Goal: Task Accomplishment & Management: Complete application form

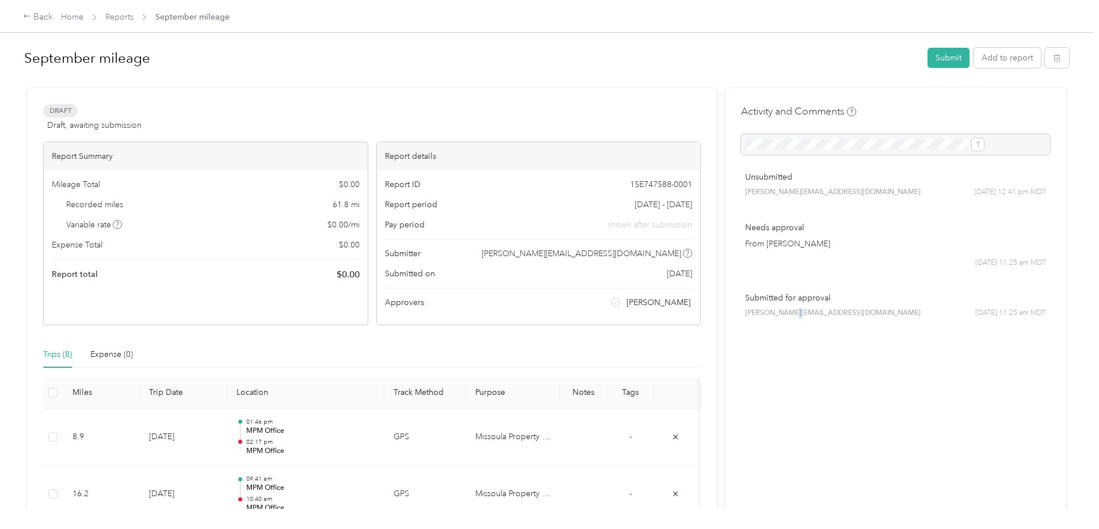
click at [760, 427] on div "Activity and Comments Unsubmitted [PERSON_NAME][EMAIL_ADDRESS][DOMAIN_NAME] [DA…" at bounding box center [895, 496] width 341 height 816
click at [661, 97] on div "Draft Draft, awaiting submission View activity & comments Report Summary Mileag…" at bounding box center [372, 496] width 690 height 816
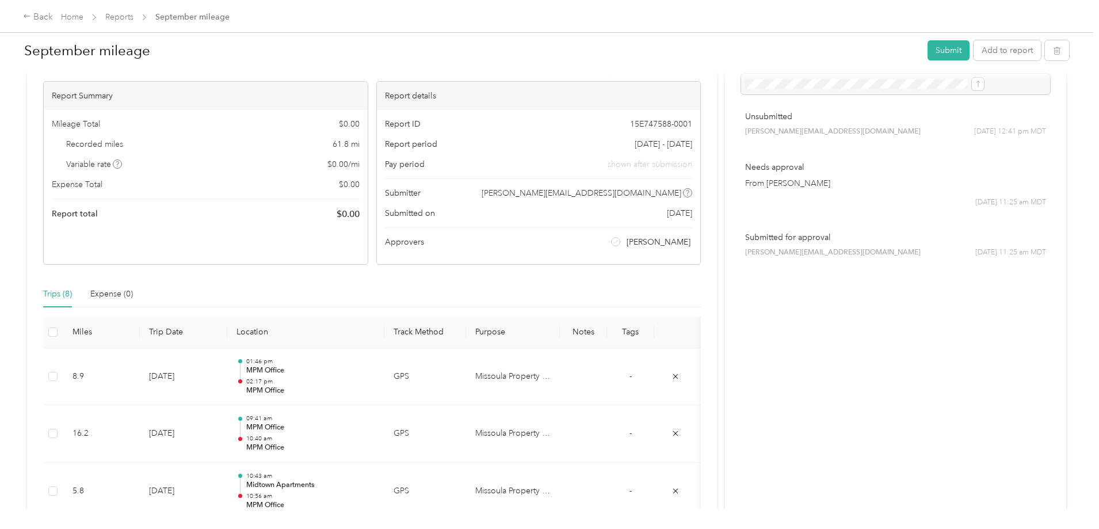
scroll to position [49, 0]
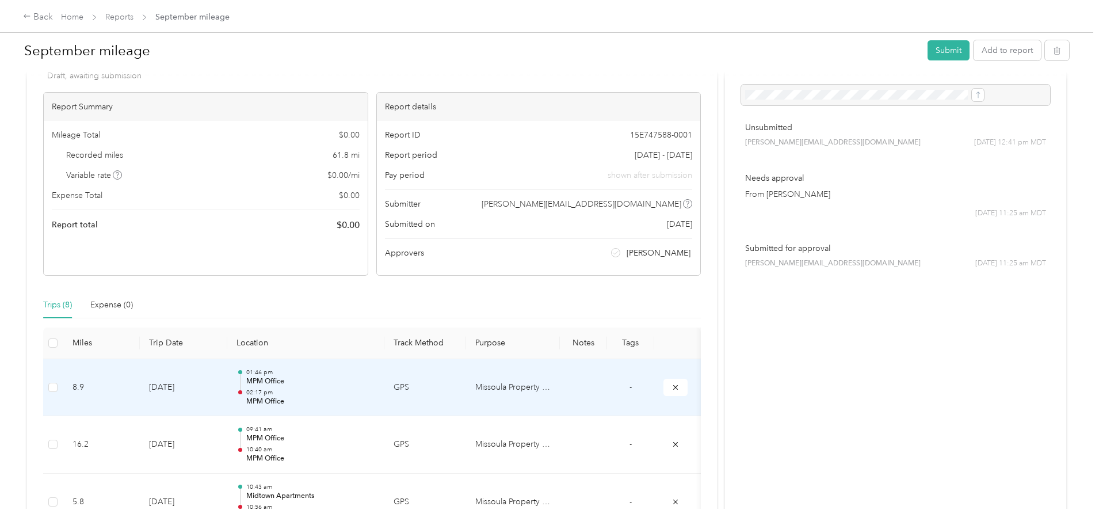
click at [344, 394] on p "02:17 pm" at bounding box center [310, 393] width 129 height 8
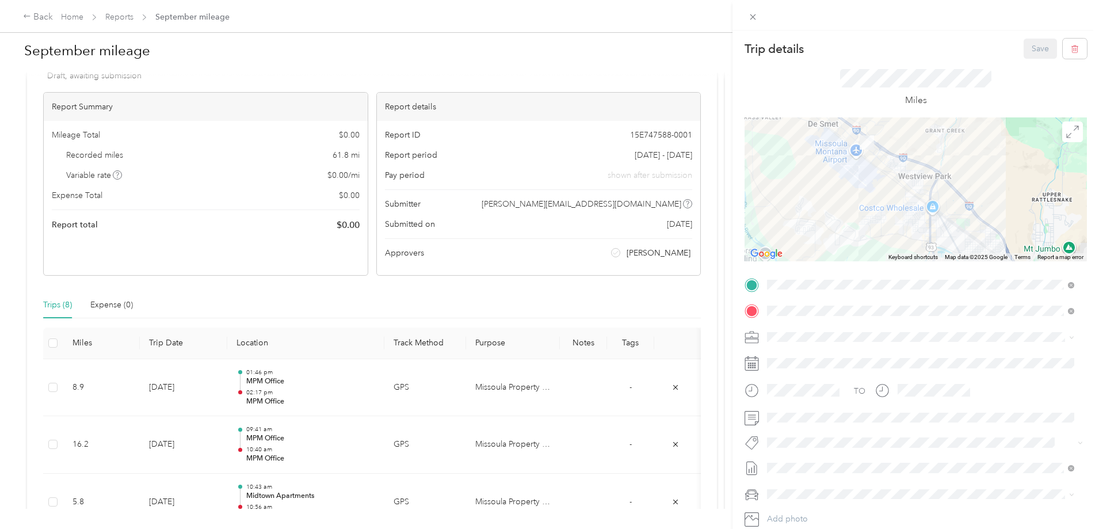
click at [140, 383] on div "Trip details Save This trip cannot be edited because it is either under review,…" at bounding box center [549, 264] width 1099 height 529
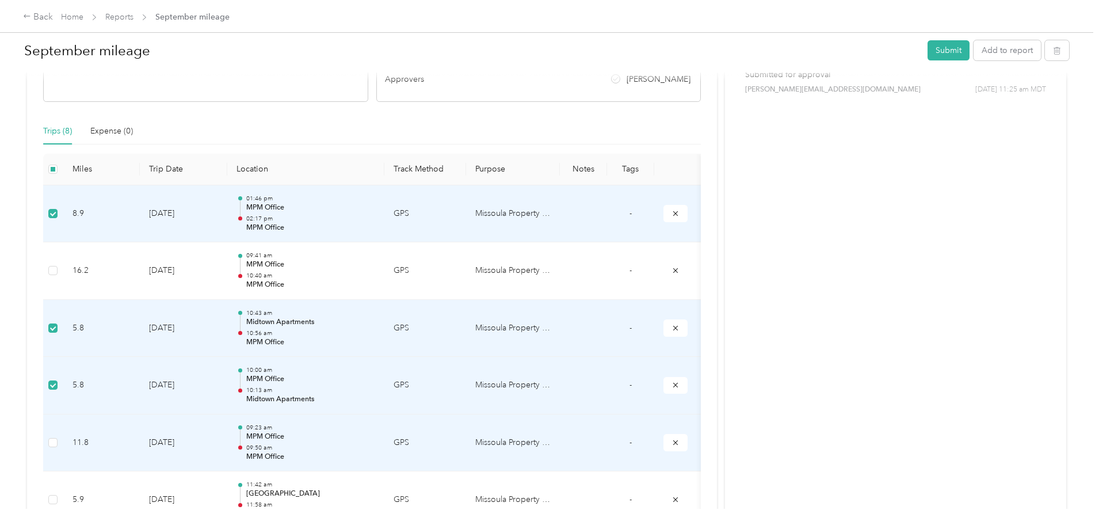
scroll to position [222, 0]
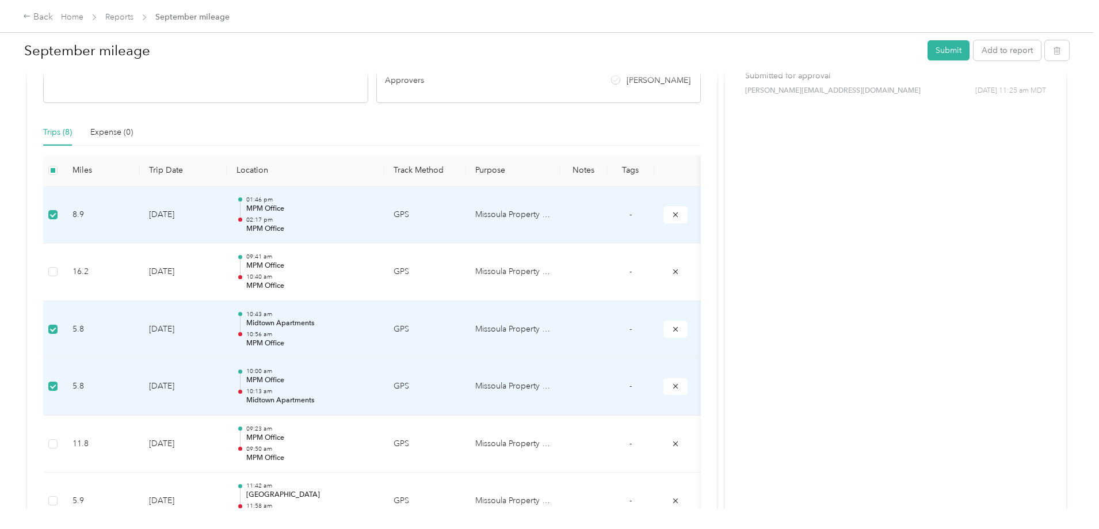
click at [81, 307] on div "Back Home Reports September mileage September mileage Submit Add to report Draf…" at bounding box center [547, 264] width 1094 height 529
click at [818, 269] on div "Activity and Comments Unsubmitted [PERSON_NAME][EMAIL_ADDRESS][DOMAIN_NAME] [DA…" at bounding box center [895, 274] width 341 height 816
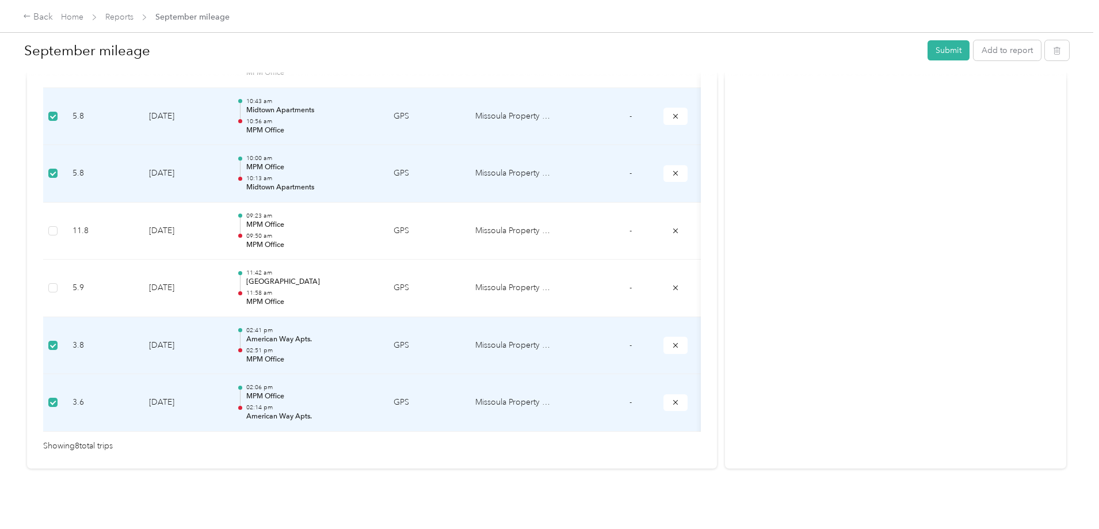
scroll to position [452, 0]
click at [818, 269] on div "Activity and Comments Unsubmitted [PERSON_NAME][EMAIL_ADDRESS][DOMAIN_NAME] [DA…" at bounding box center [895, 61] width 341 height 816
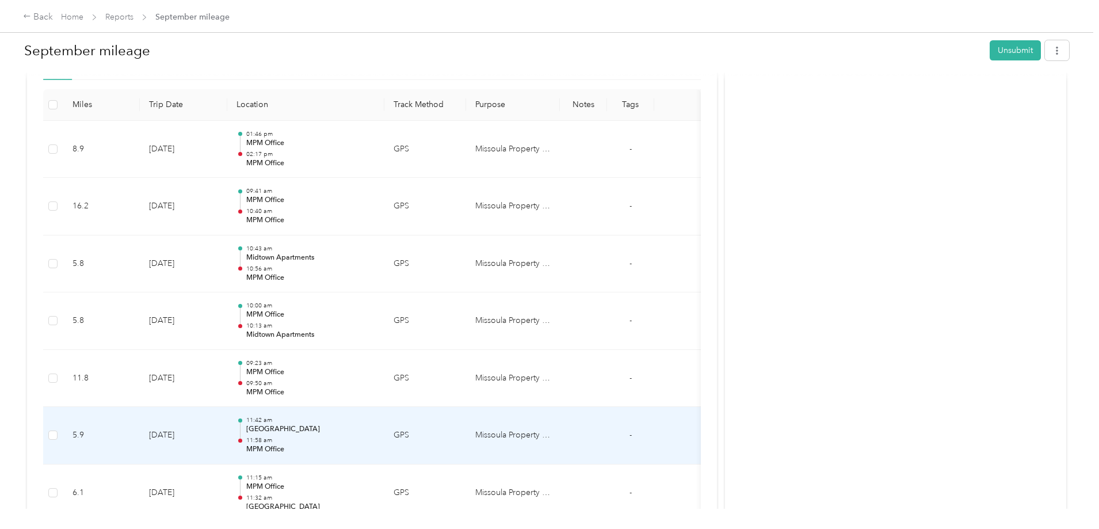
scroll to position [345, 0]
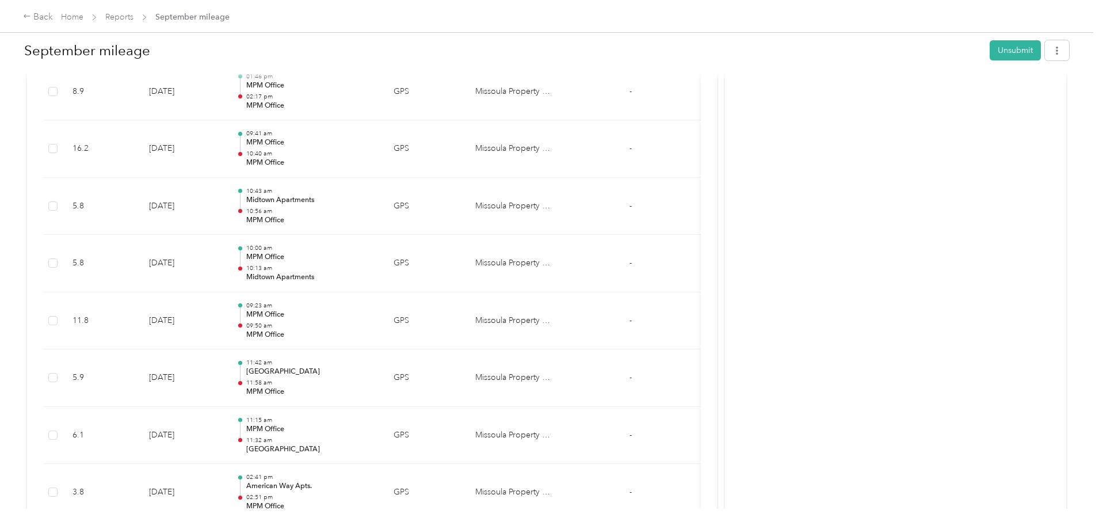
click at [822, 379] on div "Activity and Comments Needs approval From Jess Hartung 09/30 at 11:25 am MDT Su…" at bounding box center [895, 179] width 341 height 873
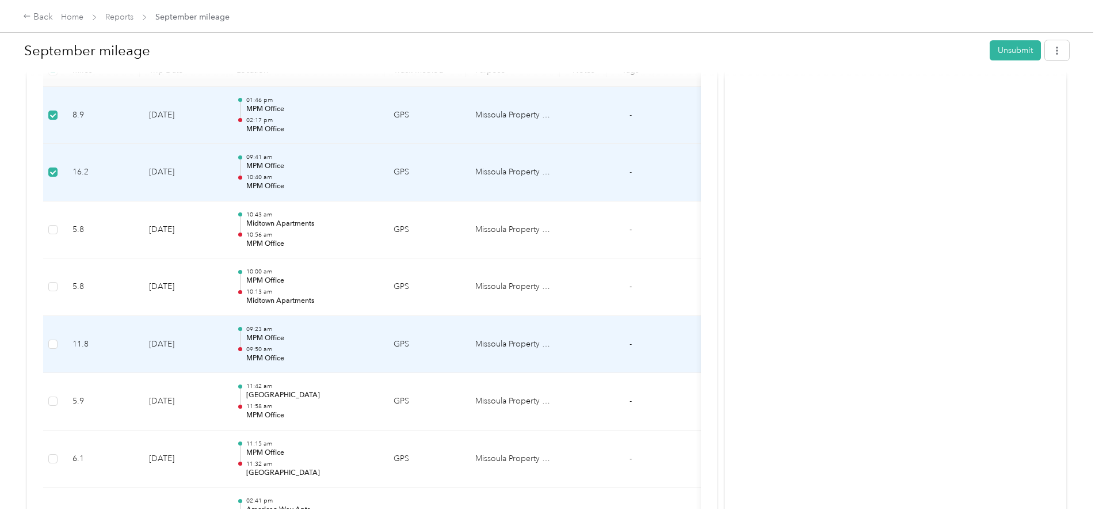
scroll to position [460, 0]
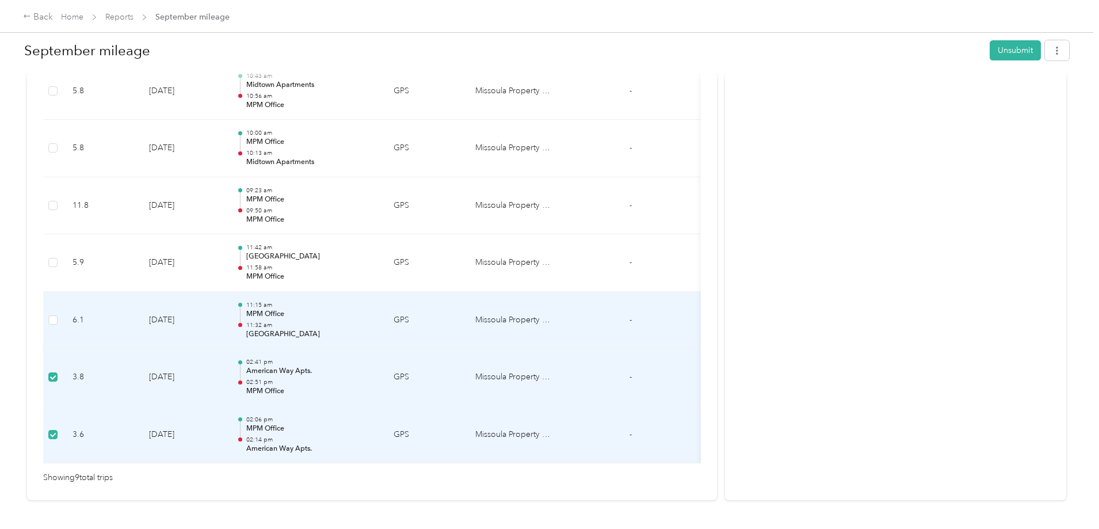
click at [58, 314] on label at bounding box center [52, 320] width 9 height 13
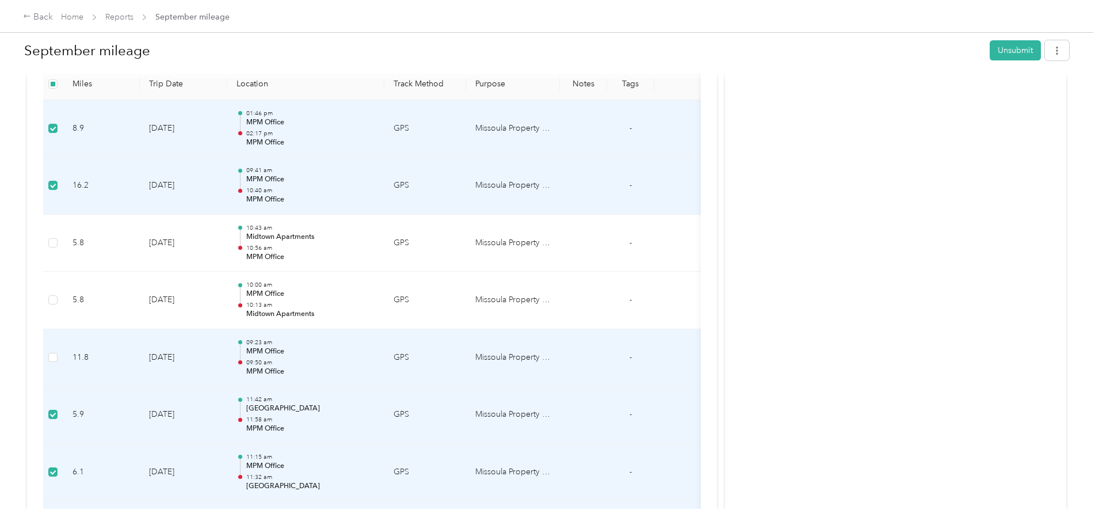
scroll to position [288, 0]
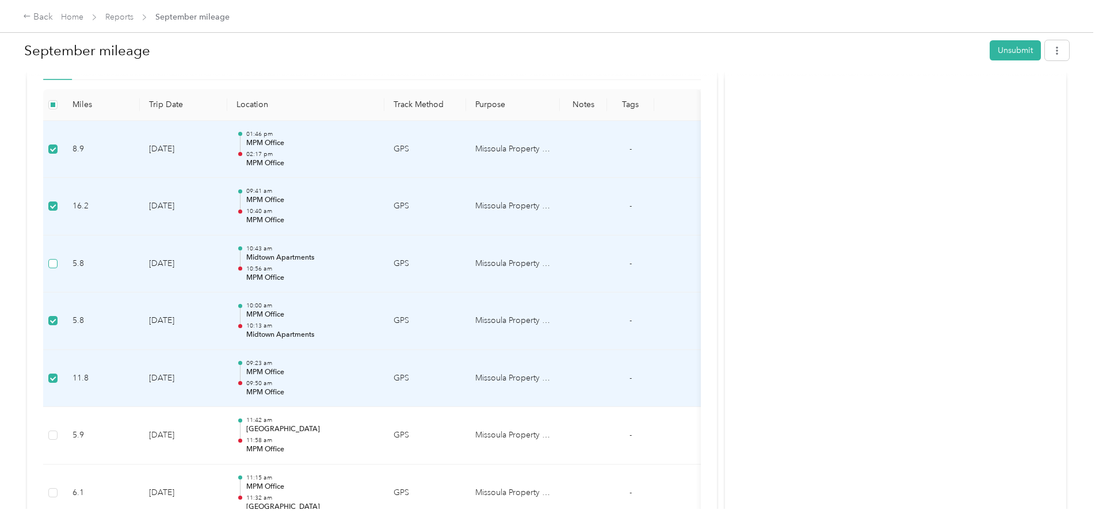
click at [58, 268] on label at bounding box center [52, 263] width 9 height 13
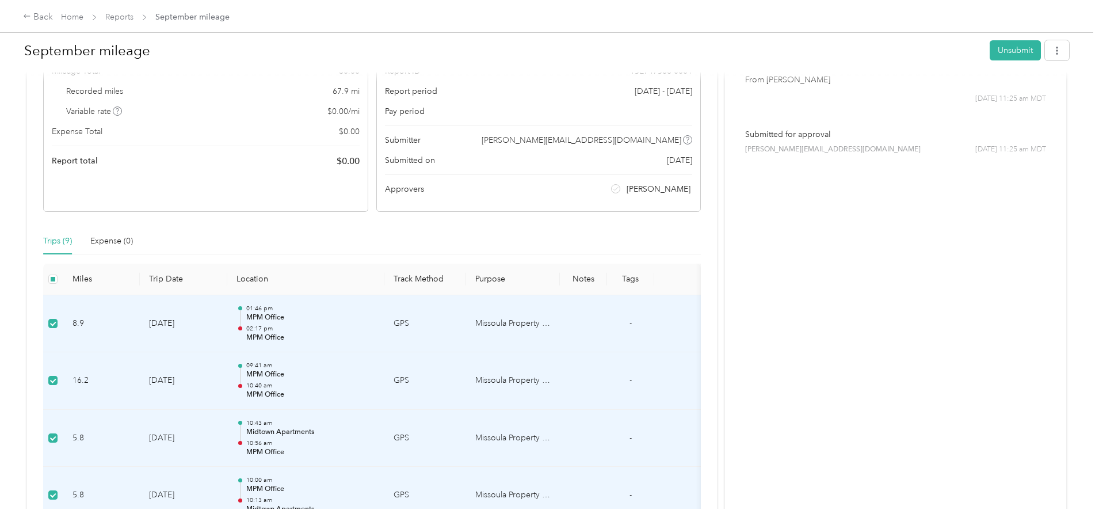
scroll to position [0, 0]
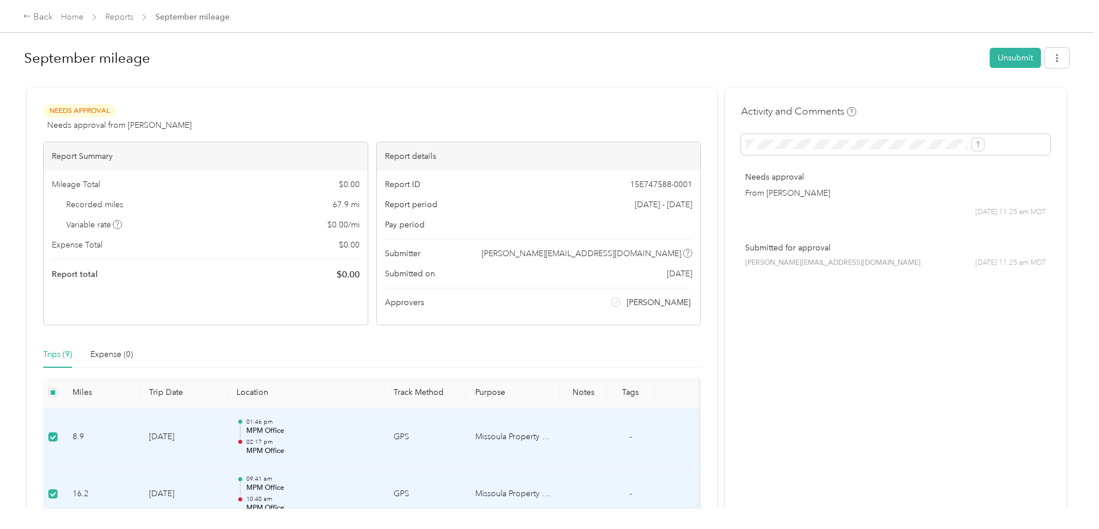
click at [788, 190] on p "From [PERSON_NAME]" at bounding box center [895, 193] width 301 height 12
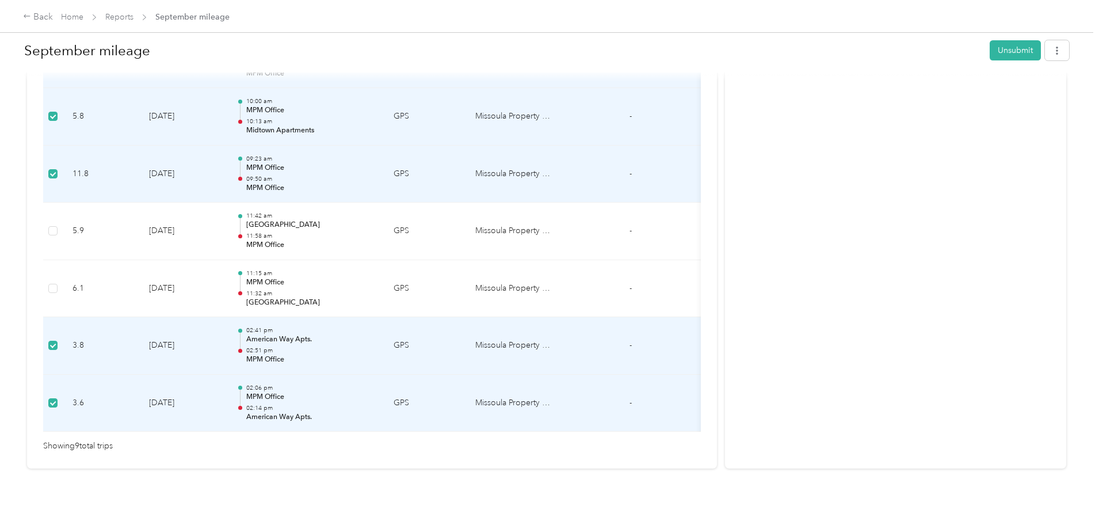
scroll to position [452, 0]
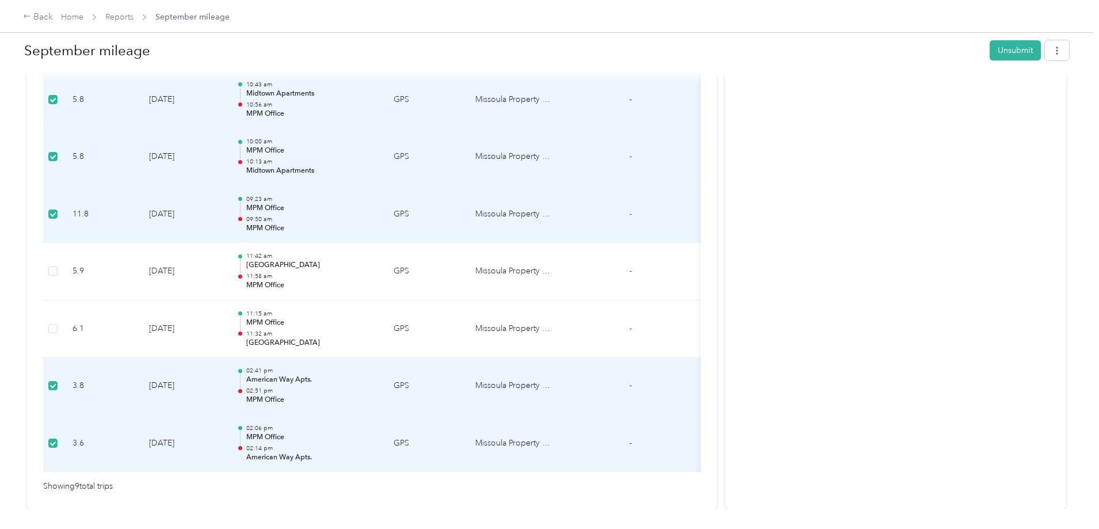
drag, startPoint x: 972, startPoint y: 296, endPoint x: 406, endPoint y: 243, distance: 568.8
click at [958, 298] on div "September mileage Unsubmit Needs Approval Needs approval from Jess Hartung View…" at bounding box center [547, 48] width 1048 height 920
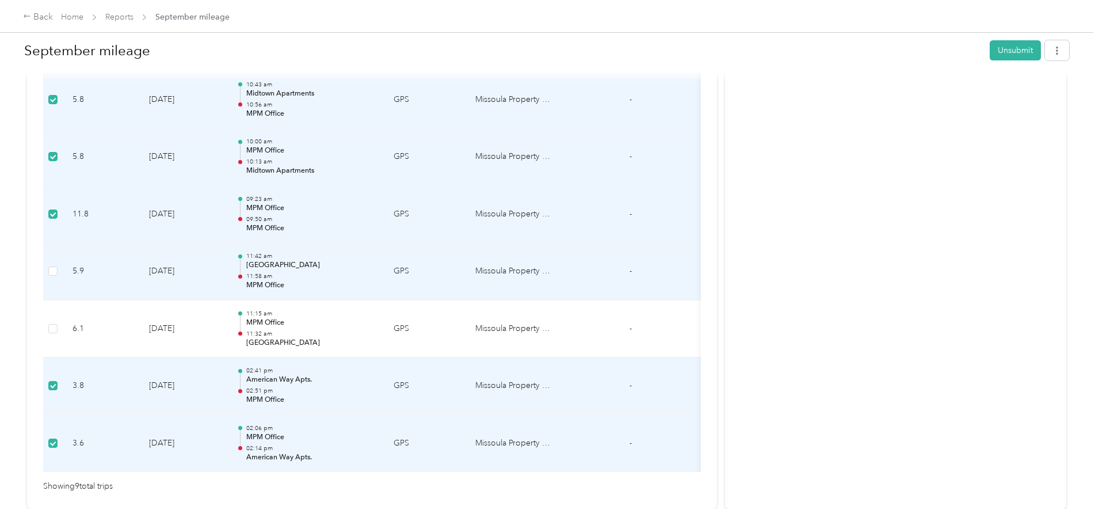
drag, startPoint x: 139, startPoint y: 268, endPoint x: 142, endPoint y: 291, distance: 22.6
click at [63, 269] on td at bounding box center [53, 272] width 20 height 58
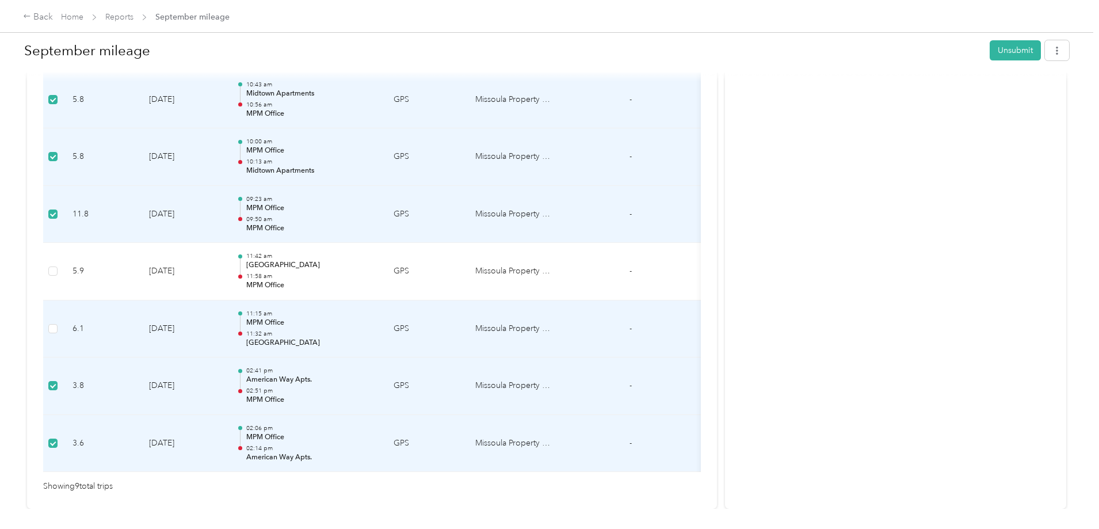
click at [63, 335] on td at bounding box center [53, 329] width 20 height 58
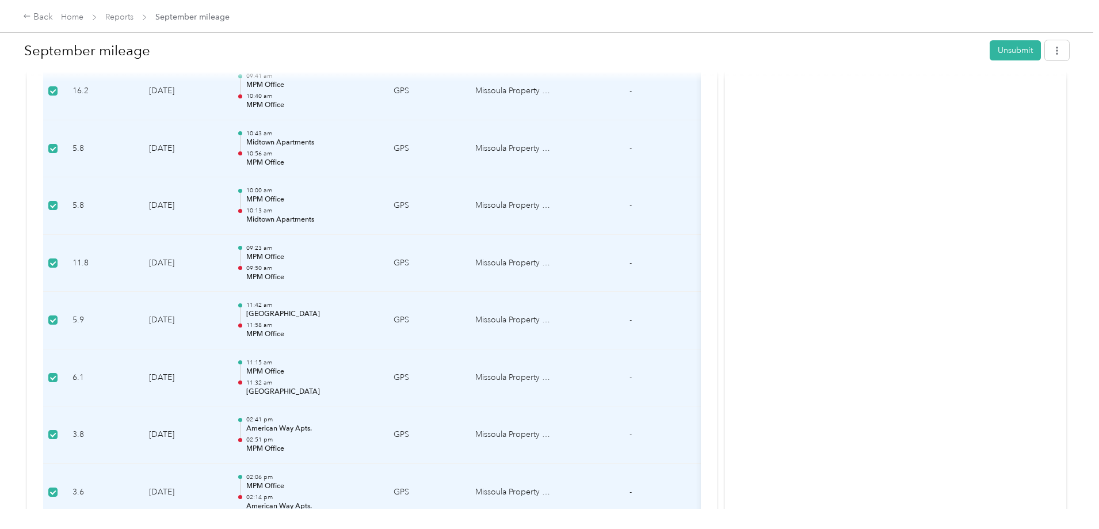
scroll to position [337, 0]
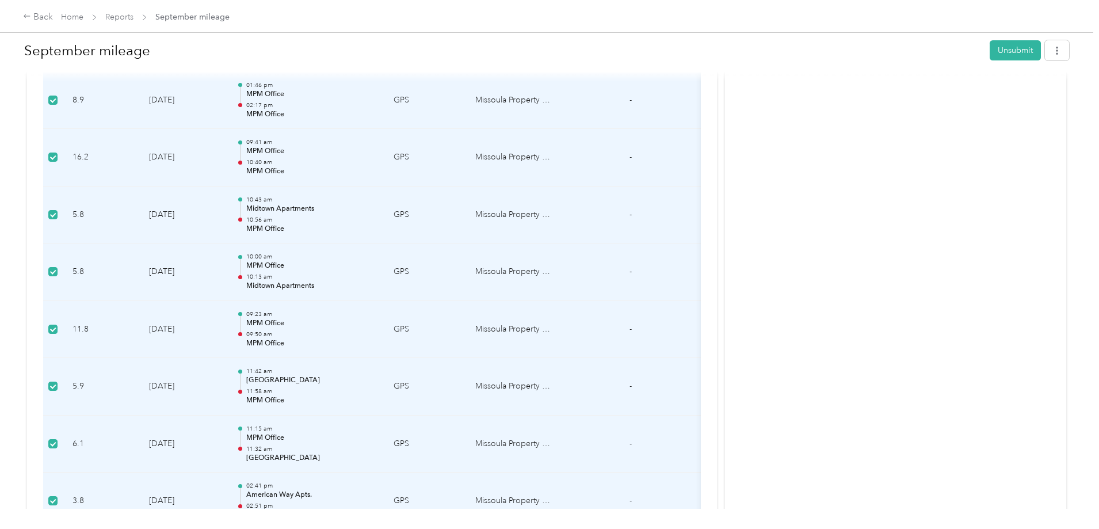
click at [911, 104] on div "Activity and Comments Needs approval From Jess Hartung 09/30 at 11:25 am MDT Su…" at bounding box center [895, 187] width 341 height 873
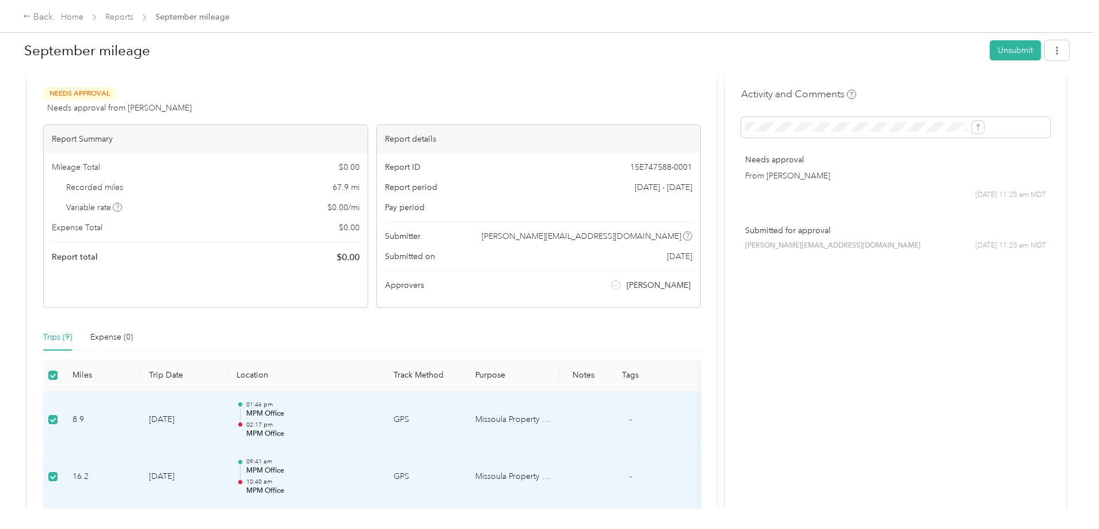
scroll to position [0, 0]
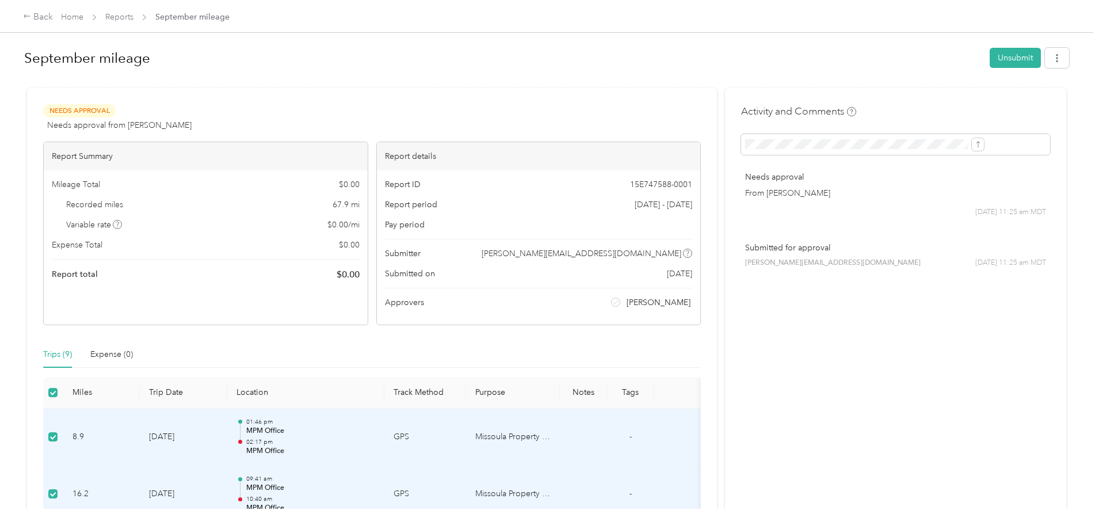
click at [799, 298] on div "Activity and Comments Needs approval From Jess Hartung 09/30 at 11:25 am MDT Su…" at bounding box center [895, 524] width 341 height 873
click at [83, 12] on link "Home" at bounding box center [72, 17] width 22 height 10
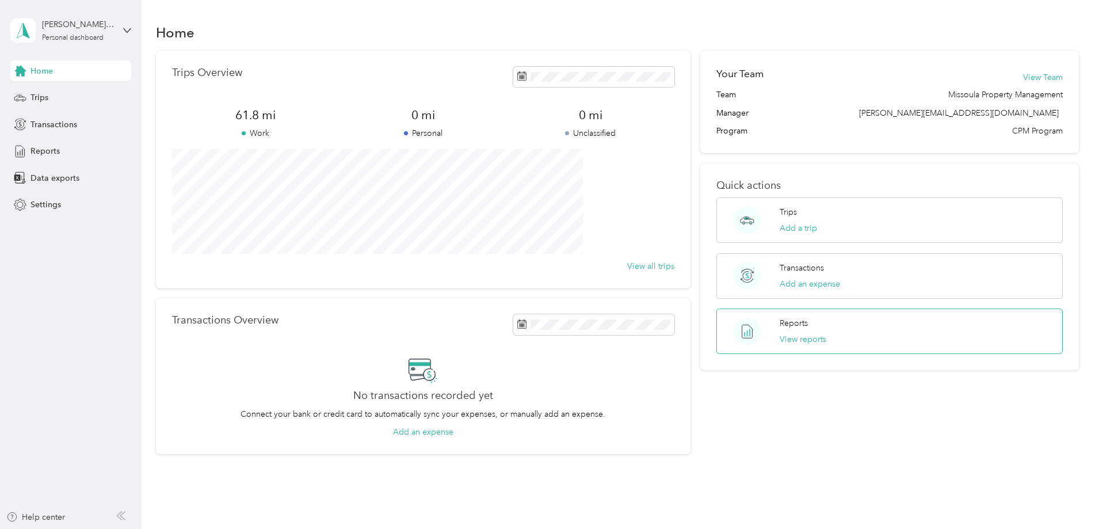
click at [850, 330] on div "Reports View reports" at bounding box center [890, 330] width 346 height 45
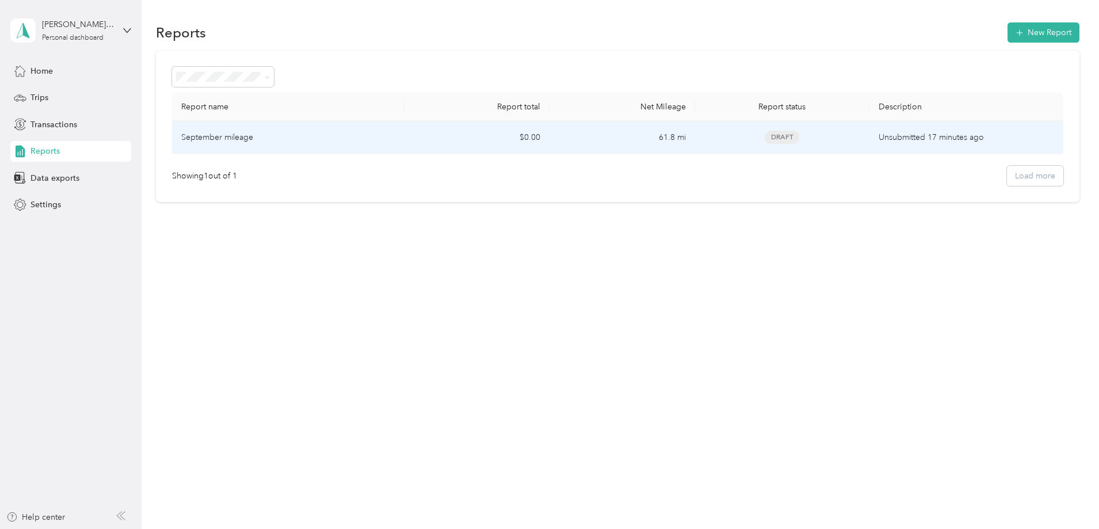
click at [767, 135] on span "Draft" at bounding box center [782, 137] width 35 height 13
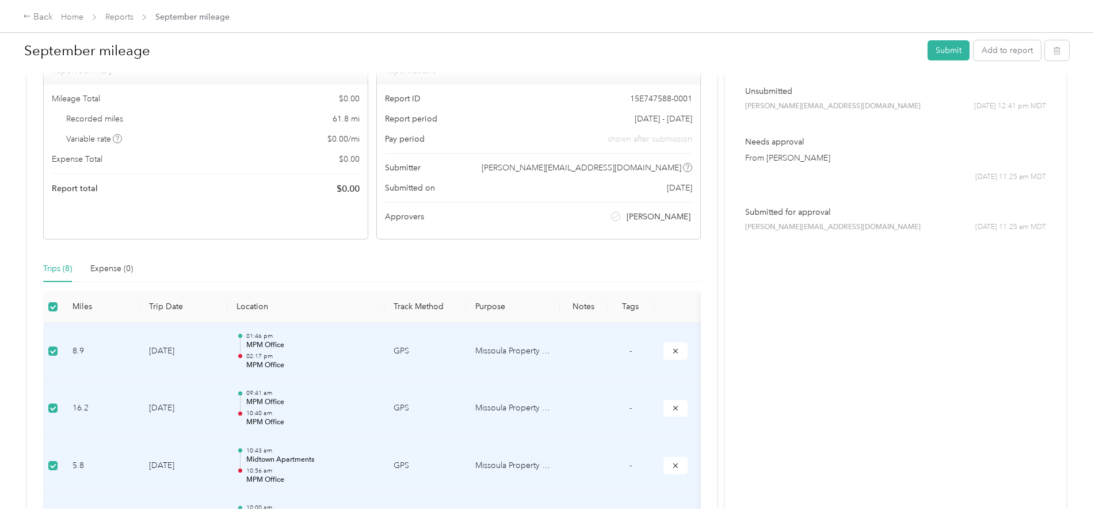
scroll to position [173, 0]
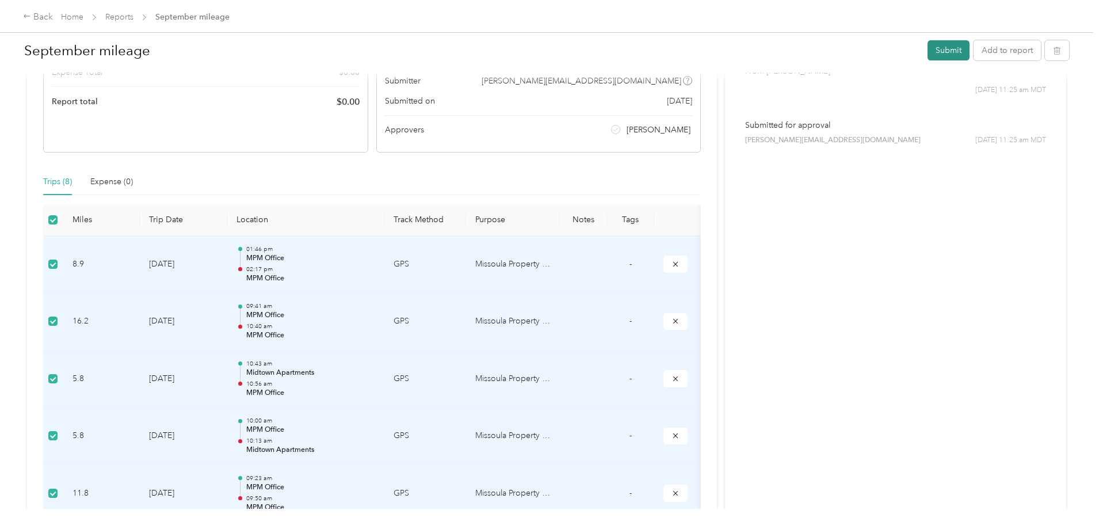
click at [928, 54] on button "Submit" at bounding box center [949, 50] width 42 height 20
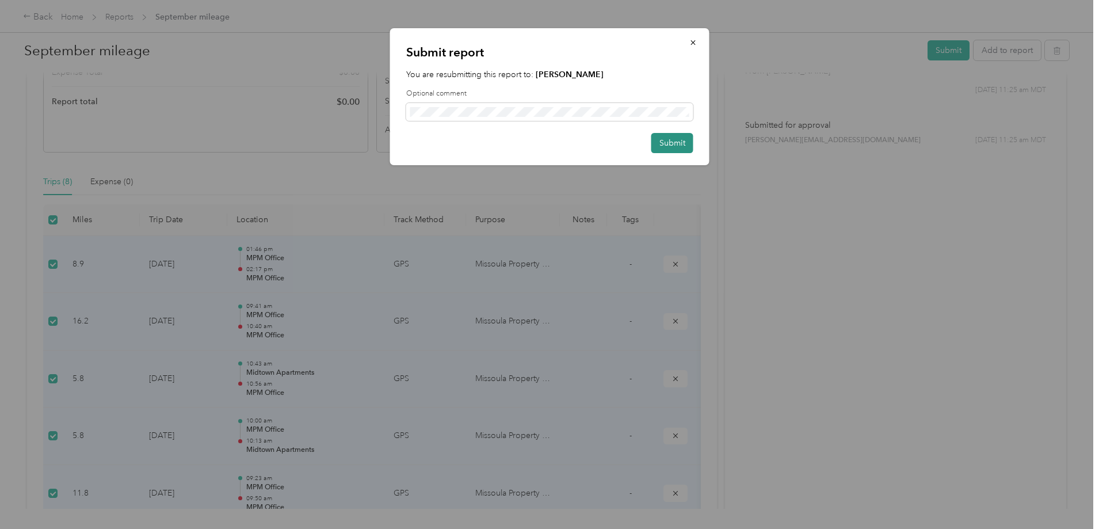
click at [676, 146] on button "Submit" at bounding box center [673, 143] width 42 height 20
